Goal: Transaction & Acquisition: Obtain resource

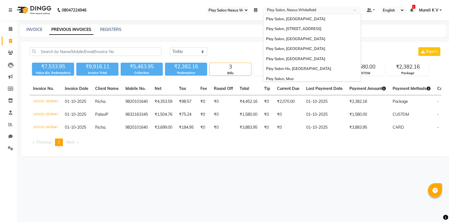
select select "106"
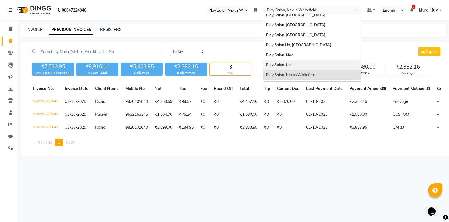
scroll to position [10, 0]
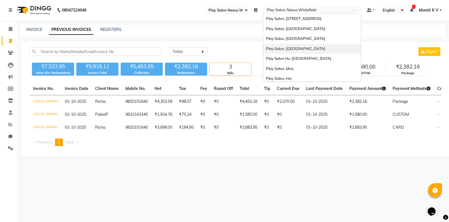
click at [308, 47] on div "Play Salon, Phoenix Mall" at bounding box center [312, 49] width 98 height 10
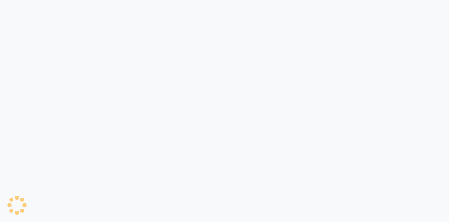
select select "90"
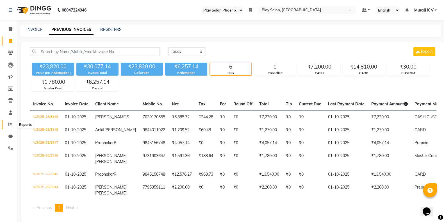
click at [12, 123] on icon at bounding box center [10, 124] width 4 height 4
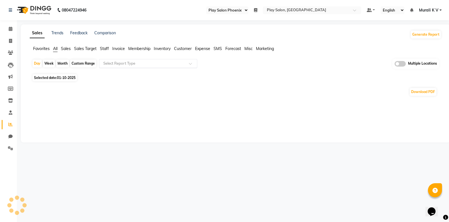
click at [159, 66] on div "Select Report Type" at bounding box center [143, 64] width 87 height 6
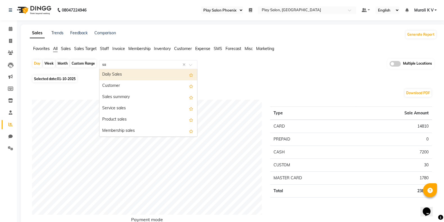
type input "sal"
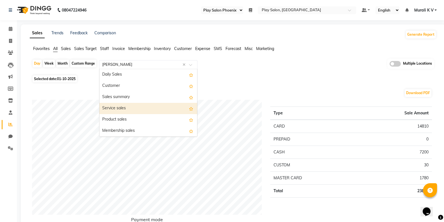
click at [130, 110] on div "Service sales" at bounding box center [148, 108] width 98 height 11
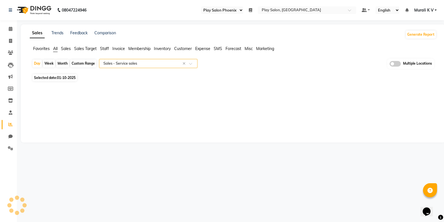
select select "full_report"
select select "csv"
click at [79, 65] on div "Custom Range" at bounding box center [83, 63] width 26 height 8
select select "10"
select select "2025"
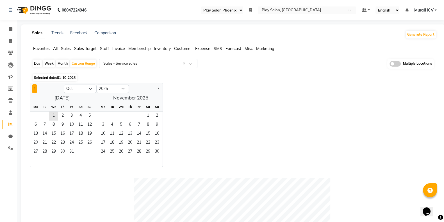
click at [35, 89] on button "Previous month" at bounding box center [34, 88] width 4 height 9
select select "9"
click at [34, 115] on span "1" at bounding box center [35, 115] width 9 height 9
click at [48, 149] on span "30" at bounding box center [44, 151] width 9 height 9
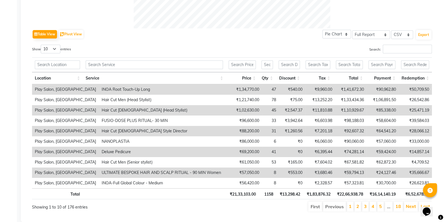
scroll to position [275, 0]
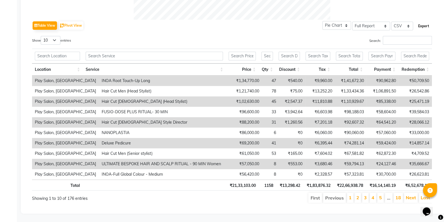
click at [422, 23] on button "Export" at bounding box center [423, 26] width 15 height 10
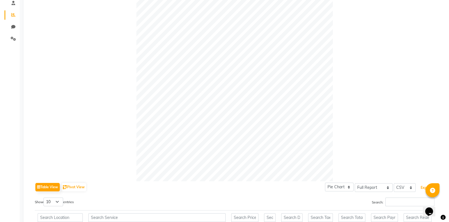
scroll to position [0, 0]
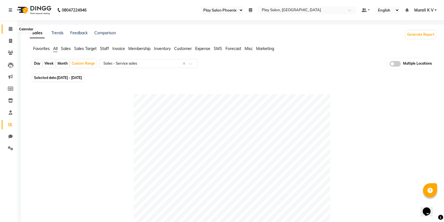
click at [9, 28] on icon at bounding box center [11, 29] width 4 height 4
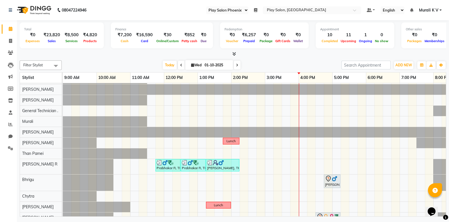
scroll to position [46, 0]
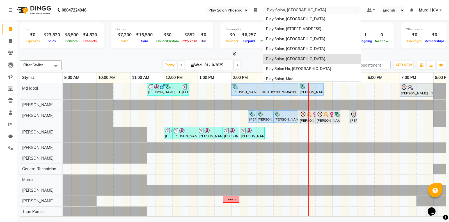
click at [292, 10] on input "text" at bounding box center [306, 11] width 81 height 6
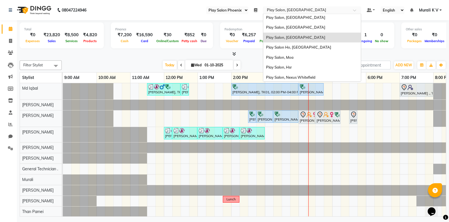
scroll to position [23, 0]
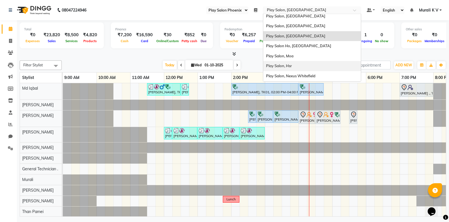
click at [290, 67] on span "Play Salon, Hsr" at bounding box center [279, 65] width 26 height 4
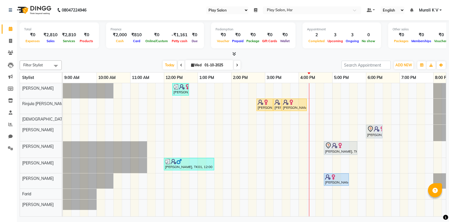
select select "92"
click at [10, 123] on icon at bounding box center [10, 124] width 4 height 4
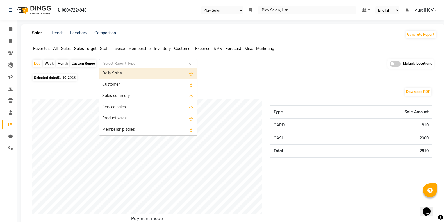
click at [143, 65] on input "text" at bounding box center [142, 64] width 81 height 6
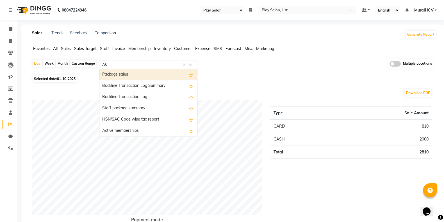
type input "ACT"
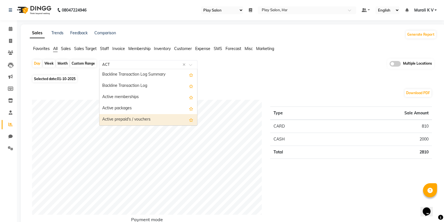
click at [142, 120] on div "Active prepaid's / vouchers" at bounding box center [148, 119] width 98 height 11
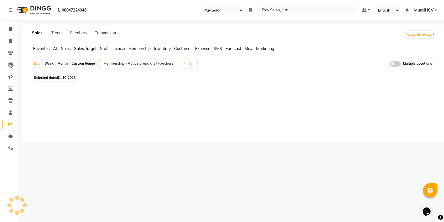
select select "full_report"
select select "csv"
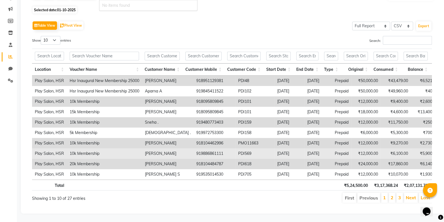
scroll to position [60, 0]
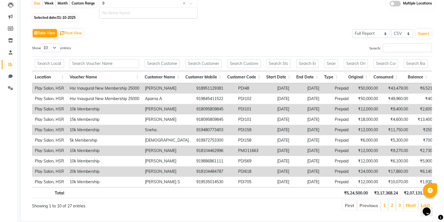
type input "9"
